Goal: Information Seeking & Learning: Learn about a topic

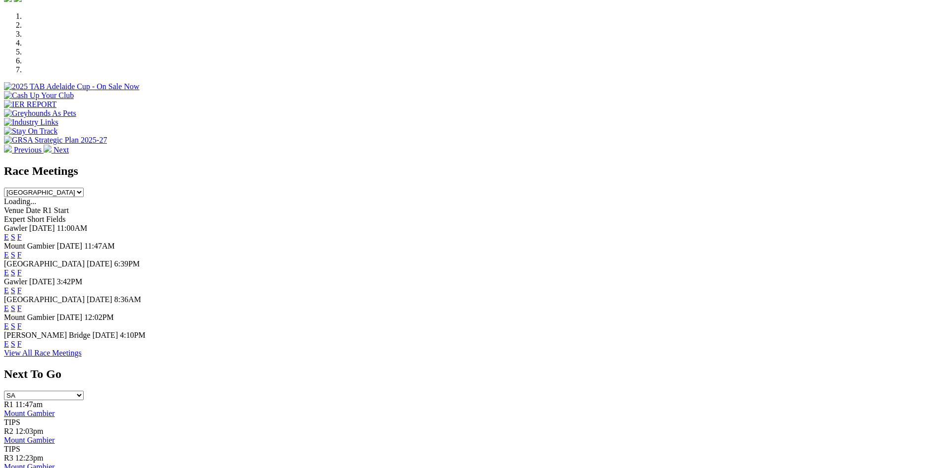
scroll to position [346, 0]
click at [22, 338] on link "F" at bounding box center [19, 342] width 4 height 8
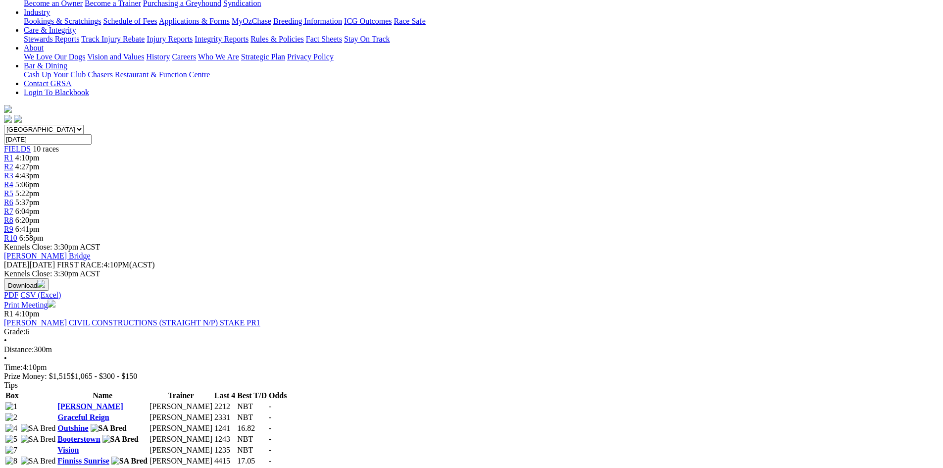
scroll to position [297, 0]
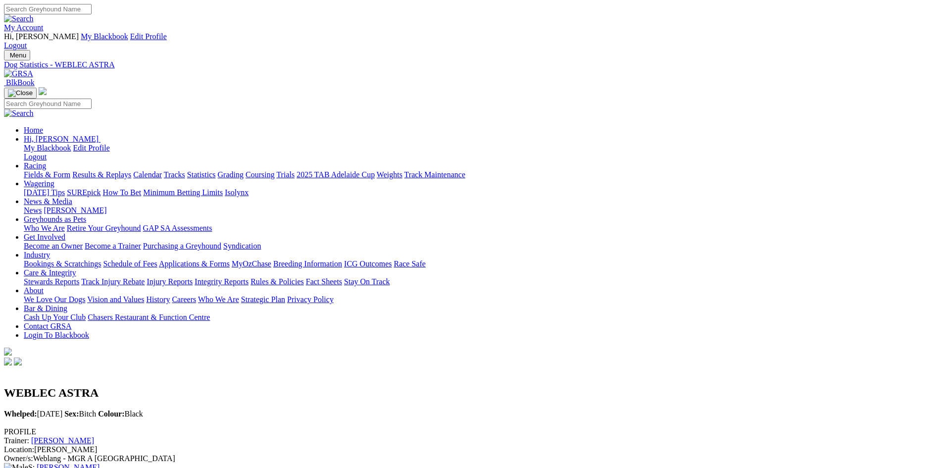
click at [70, 170] on link "Fields & Form" at bounding box center [47, 174] width 47 height 8
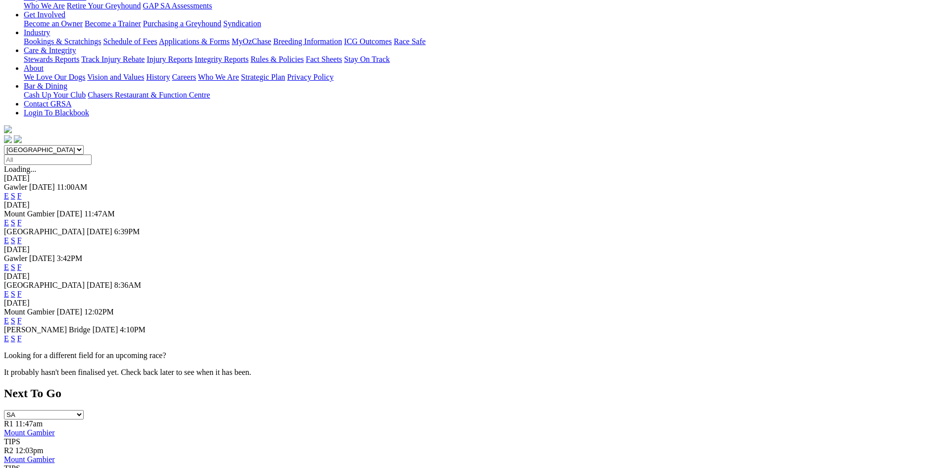
scroll to position [247, 0]
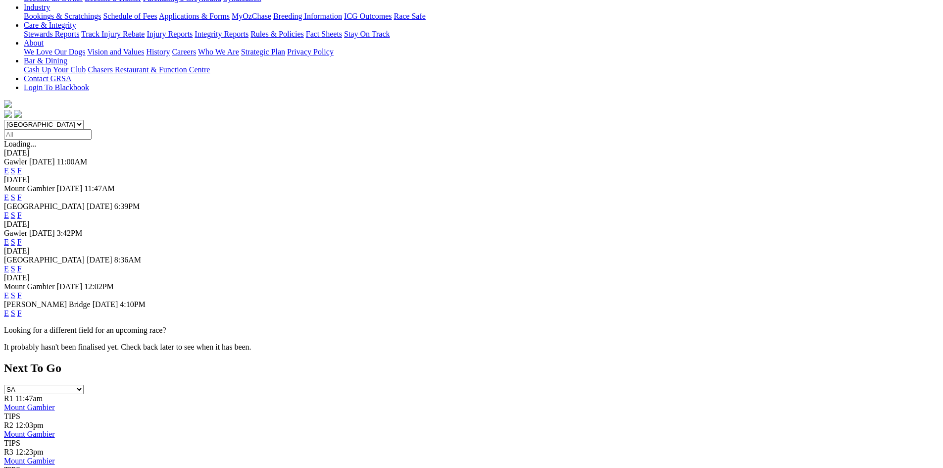
click at [22, 309] on link "F" at bounding box center [19, 313] width 4 height 8
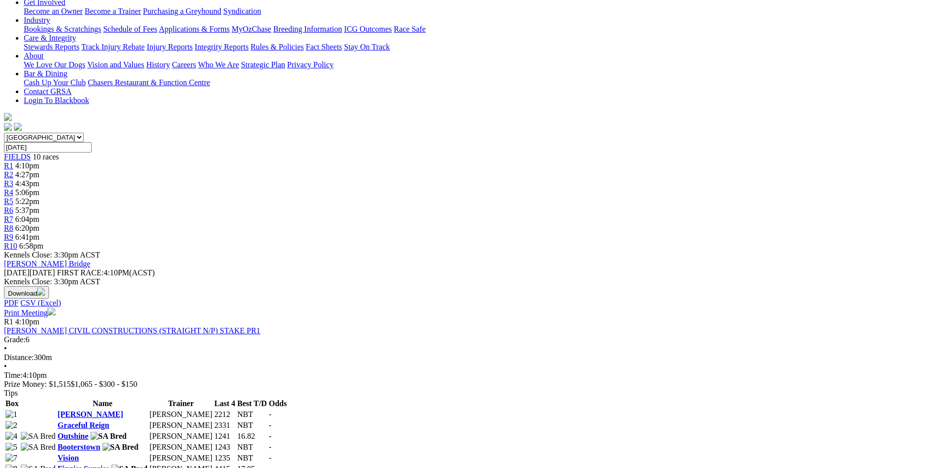
scroll to position [346, 0]
